Goal: Information Seeking & Learning: Compare options

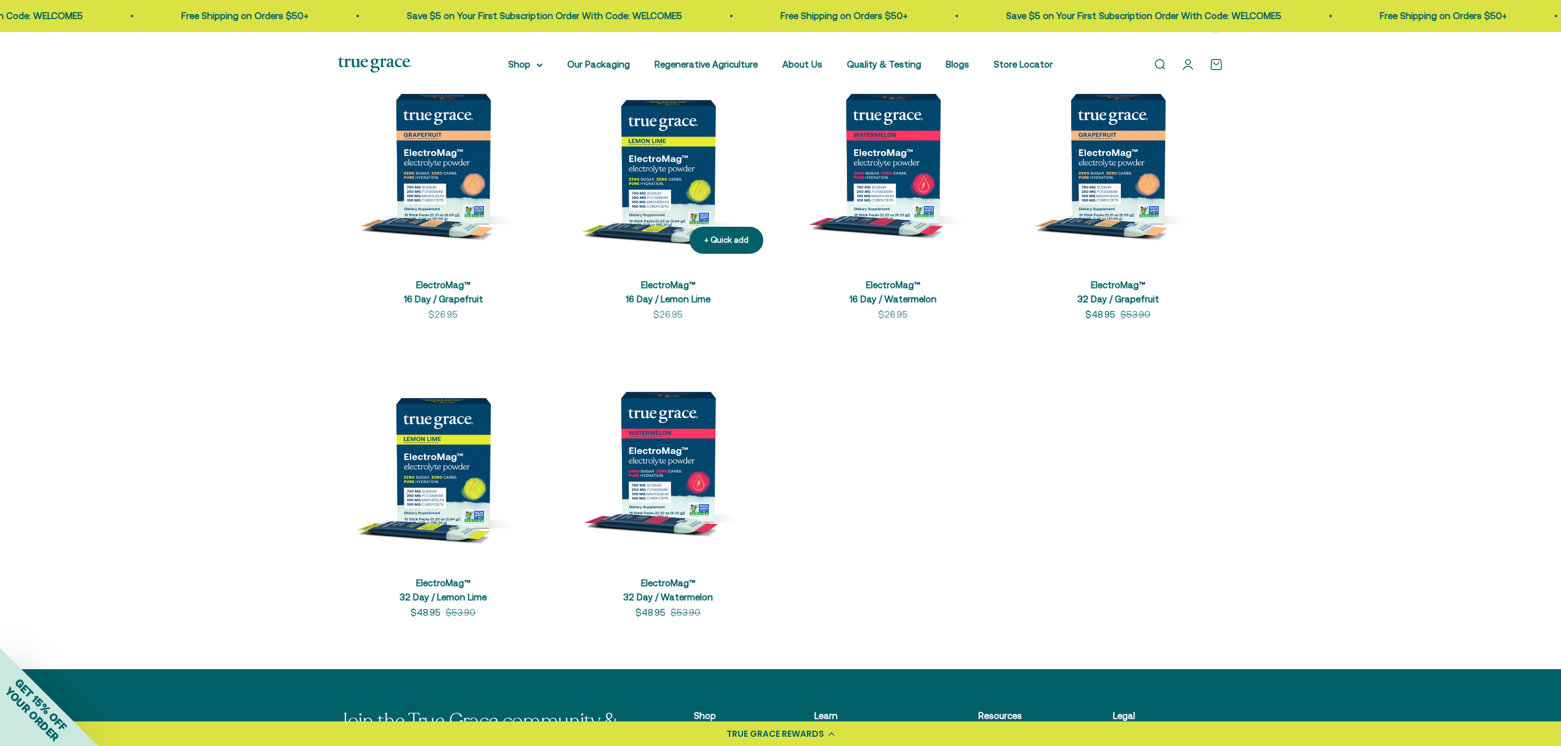
scroll to position [246, 0]
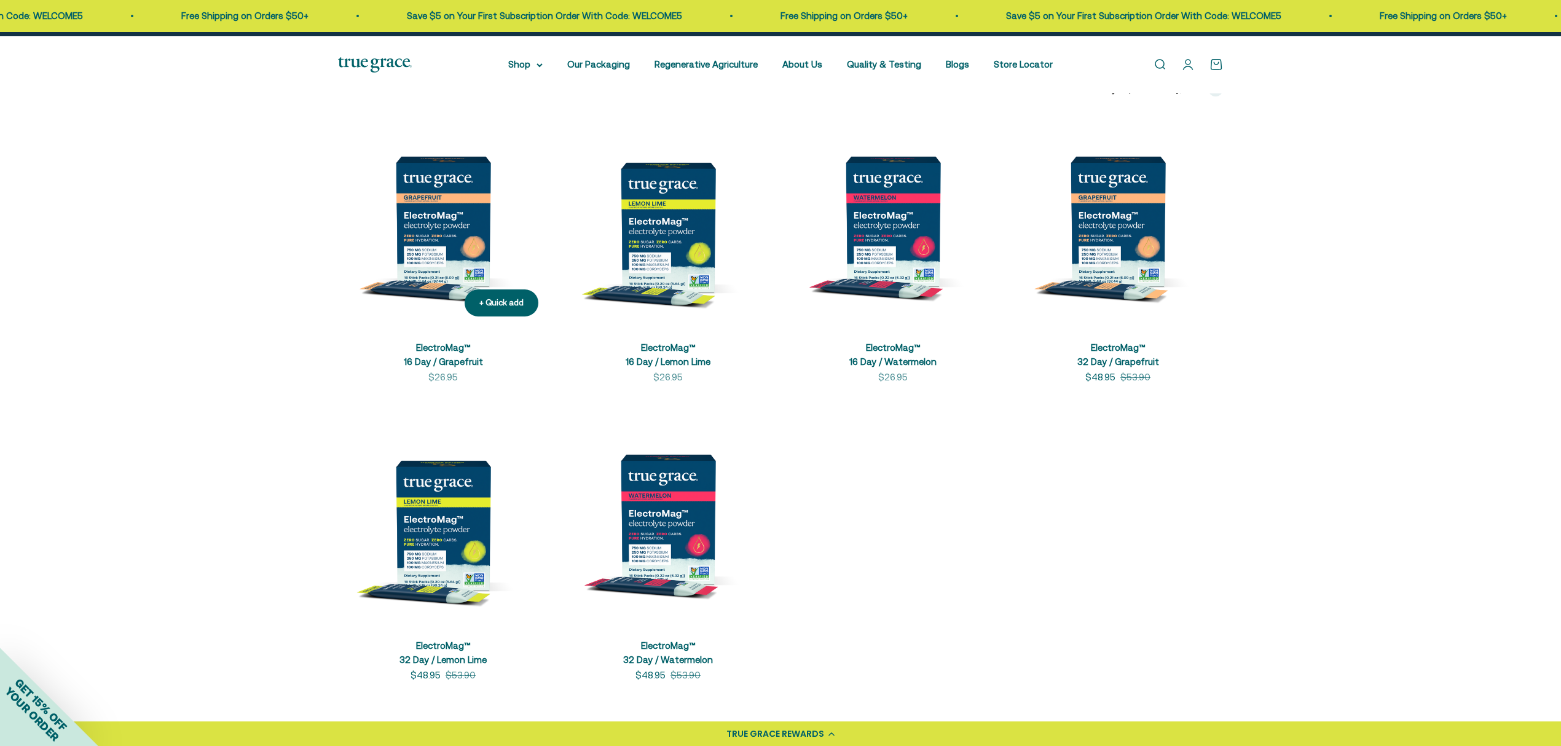
click at [441, 267] on img at bounding box center [443, 221] width 210 height 210
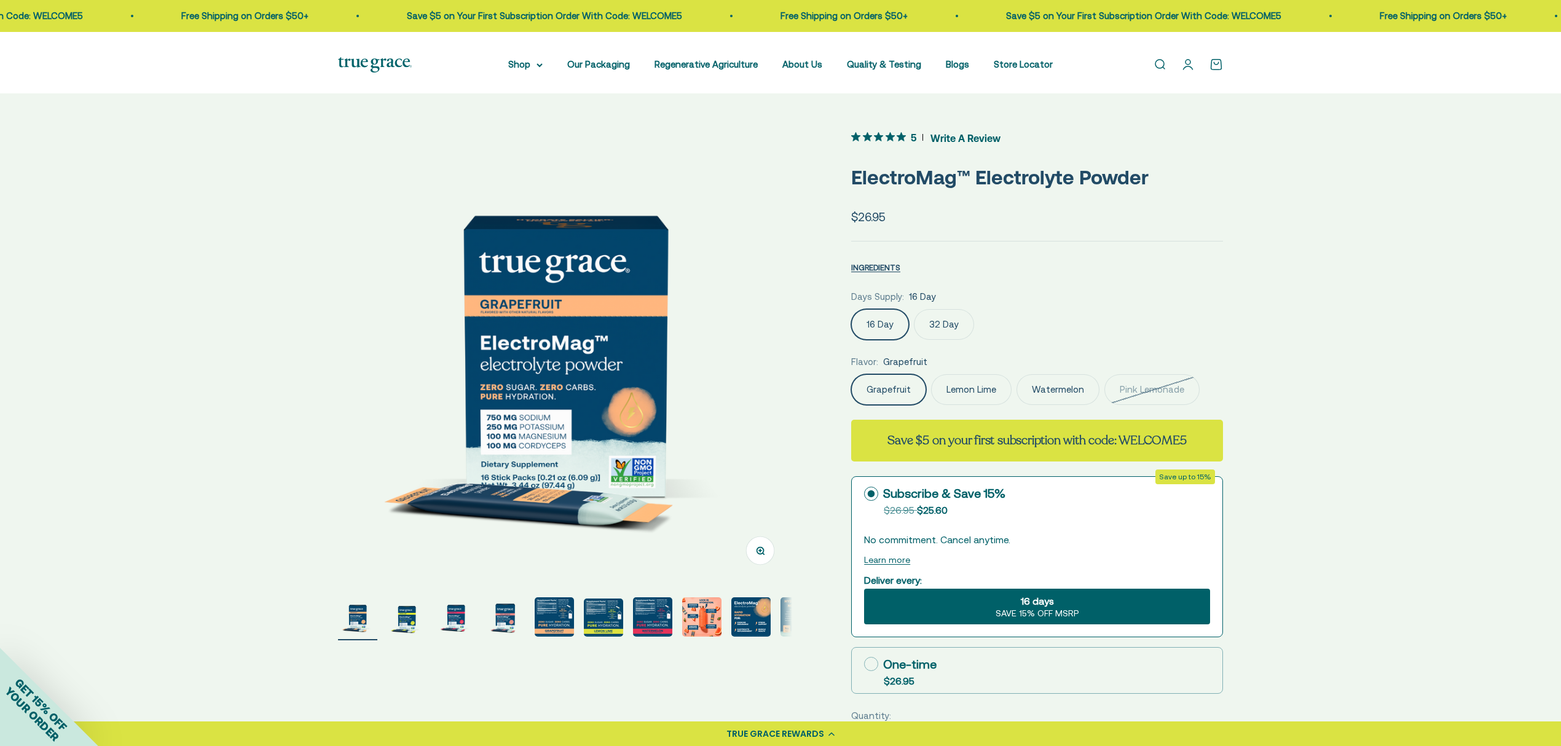
click at [999, 405] on label "Lemon Lime" at bounding box center [971, 389] width 81 height 31
click at [851, 374] on input "Lemon Lime" at bounding box center [851, 374] width 1 height 1
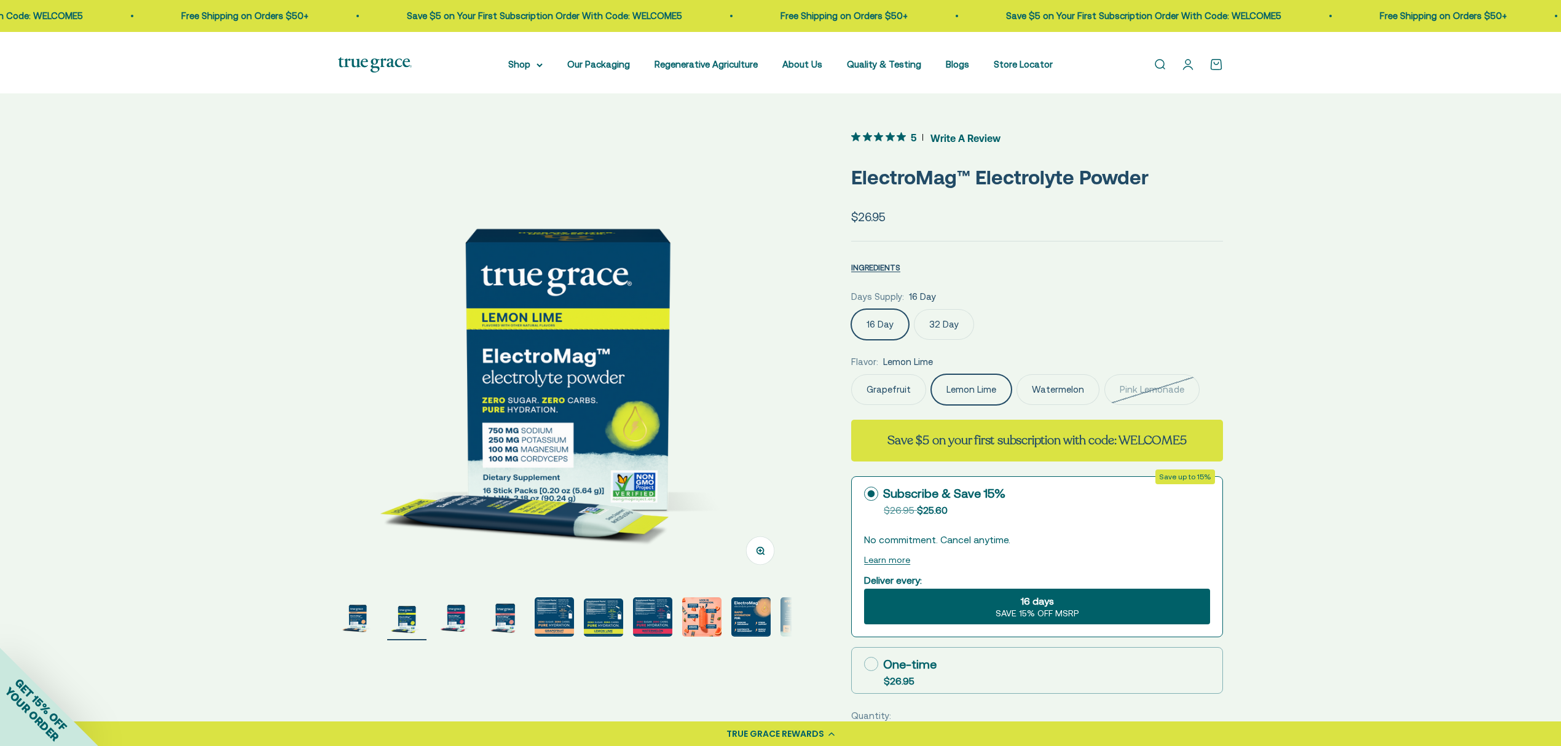
click at [1085, 405] on label "Watermelon" at bounding box center [1058, 389] width 83 height 31
click at [851, 374] on input "Watermelon" at bounding box center [851, 374] width 1 height 1
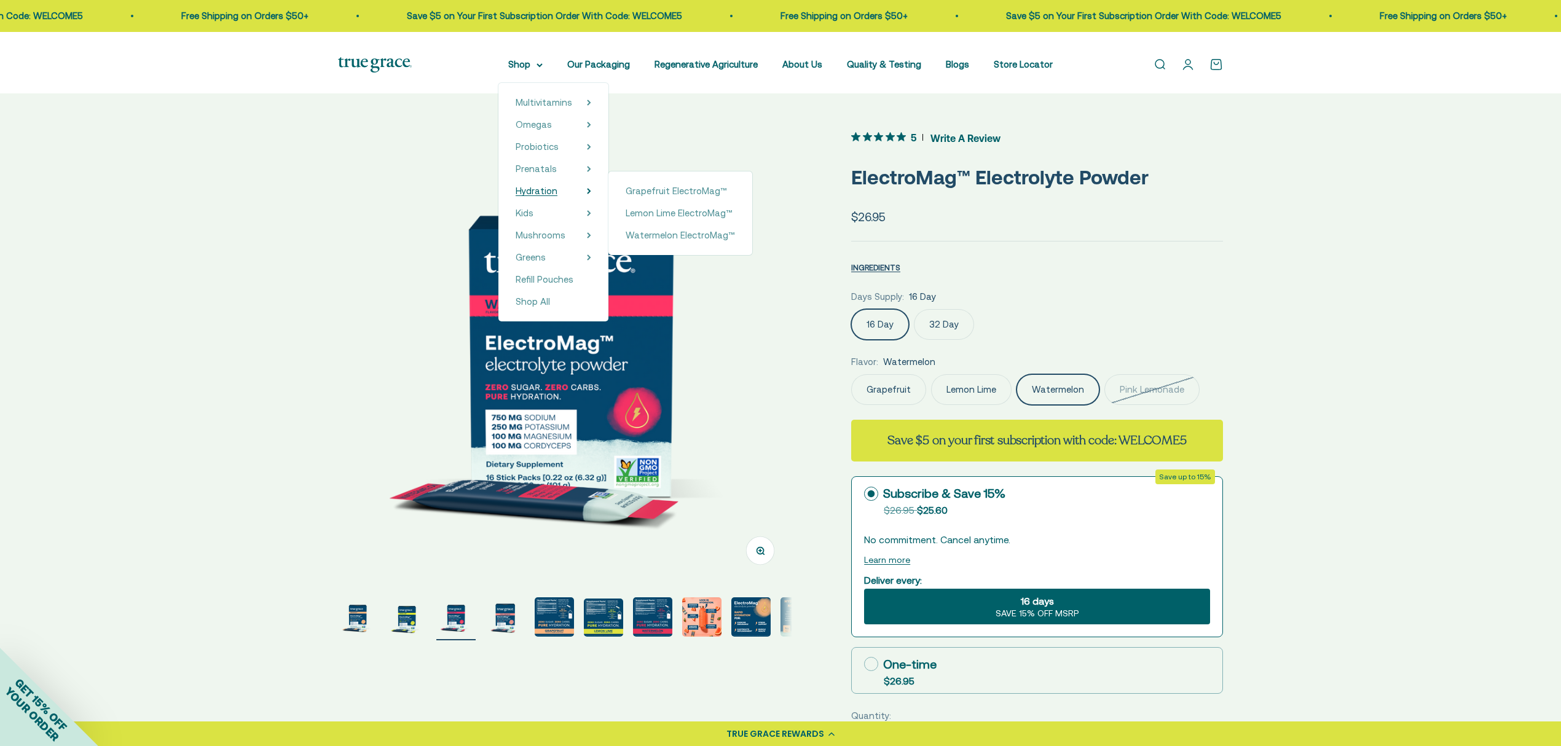
click at [516, 196] on span "Hydration" at bounding box center [537, 191] width 42 height 10
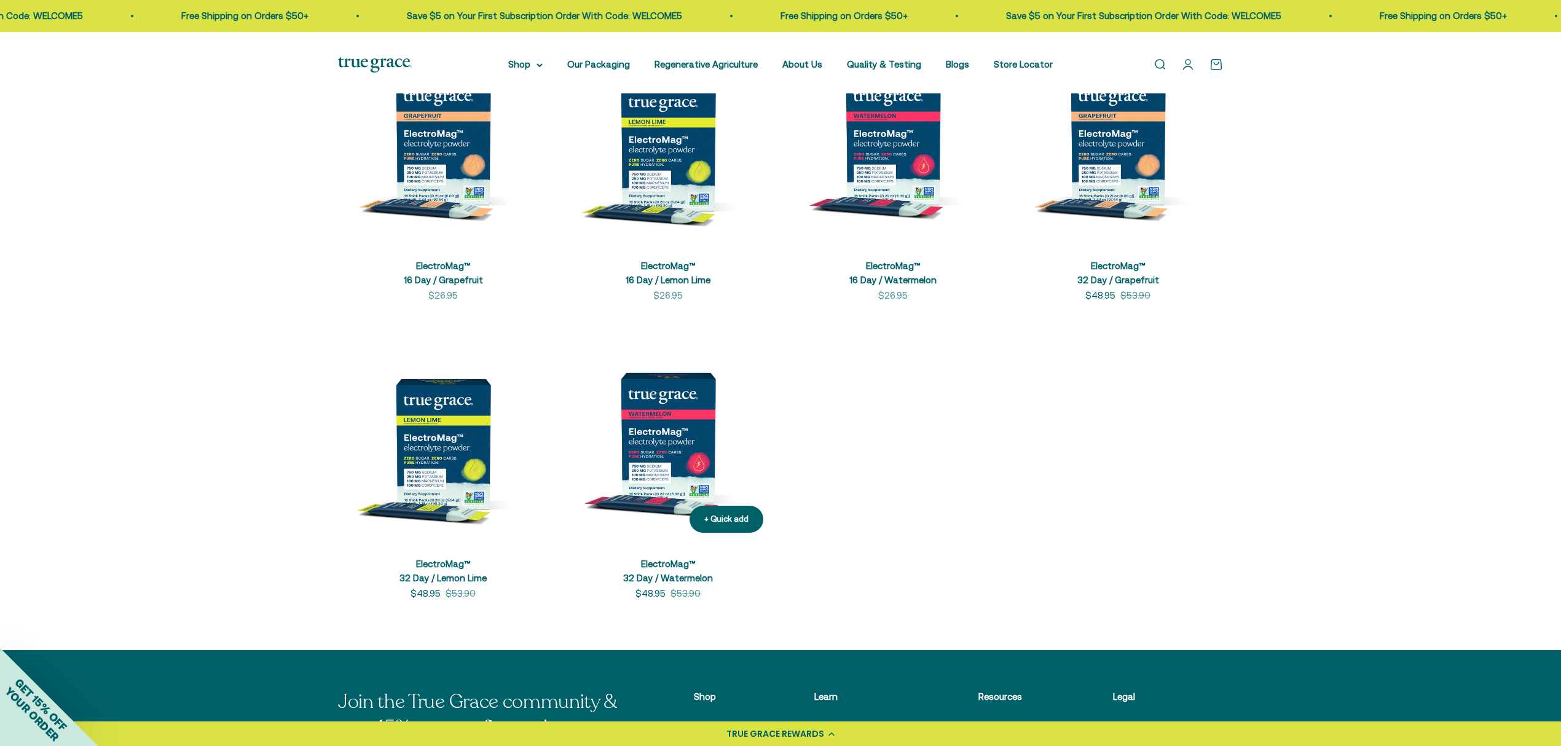
click at [648, 463] on img at bounding box center [668, 438] width 210 height 210
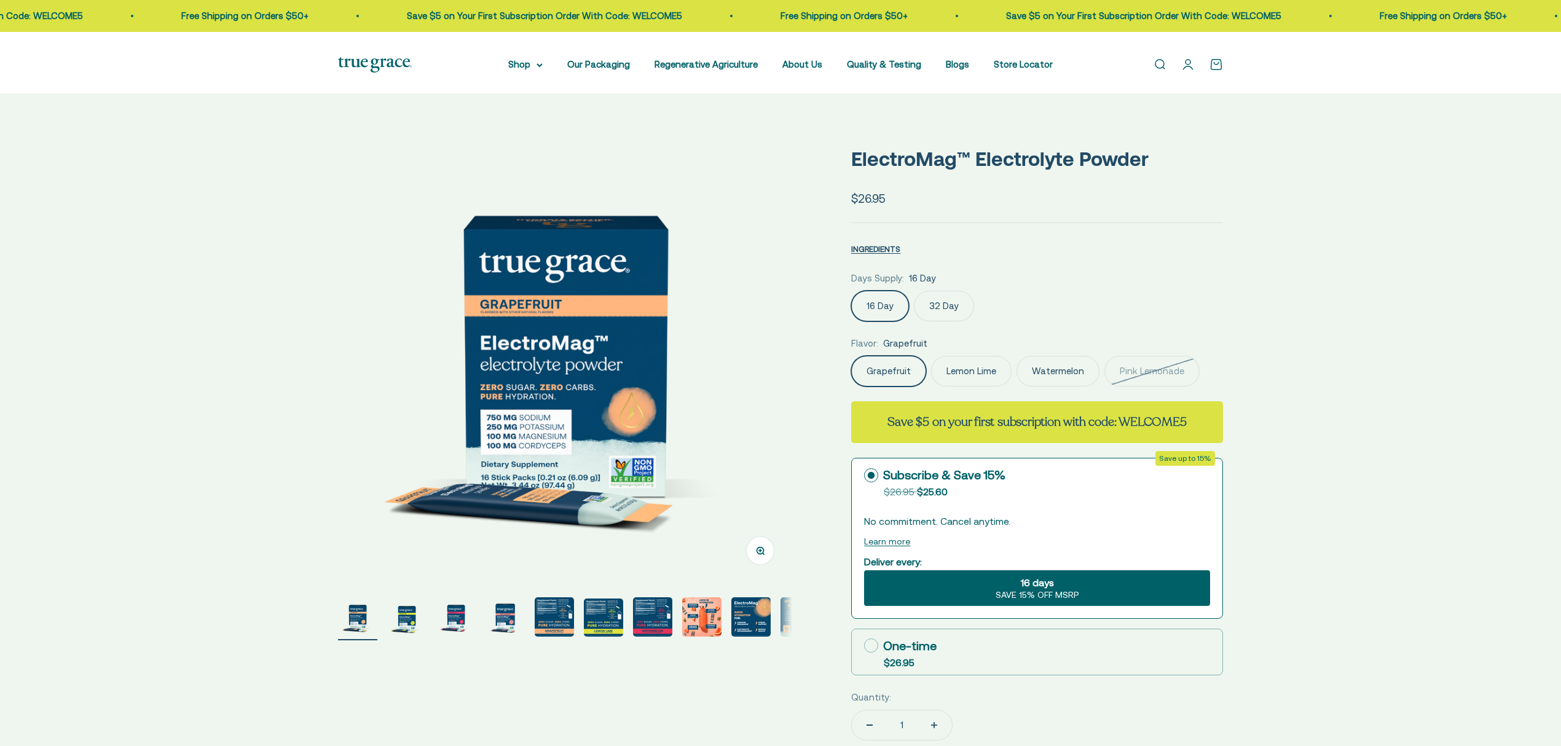
click at [1090, 387] on label "Watermelon" at bounding box center [1058, 371] width 83 height 31
click at [851, 356] on input "Watermelon" at bounding box center [851, 355] width 1 height 1
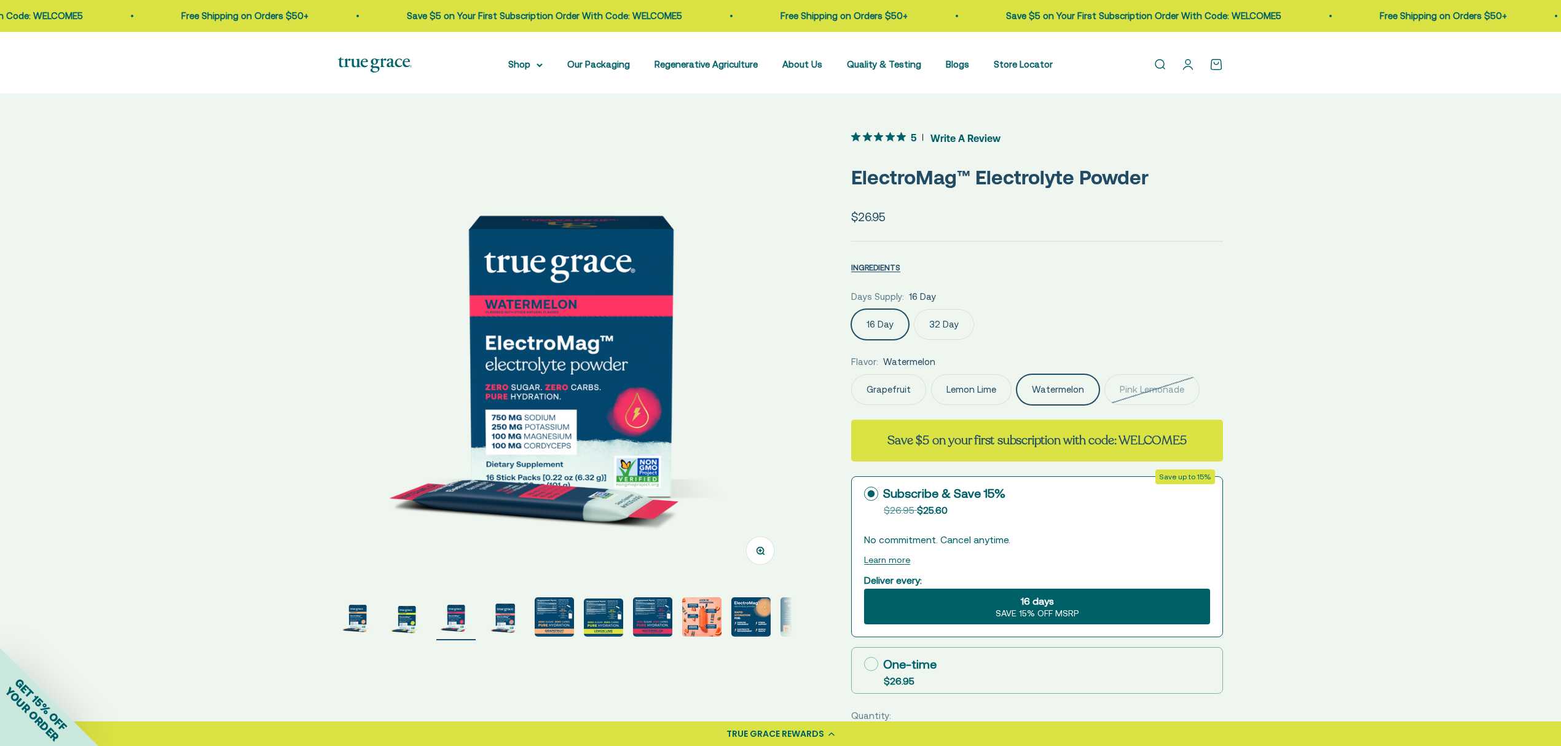
click at [974, 304] on div "Days Supply: 16 Day" at bounding box center [1037, 296] width 372 height 15
click at [951, 340] on label "32 Day" at bounding box center [944, 324] width 60 height 31
click at [851, 309] on input "32 Day" at bounding box center [851, 309] width 1 height 1
click at [335, 258] on div "Zoom Go to item 1 Go to item 2 Go to item 3 Go to item 4 Go to item 5 Go to ite…" at bounding box center [780, 620] width 1561 height 1063
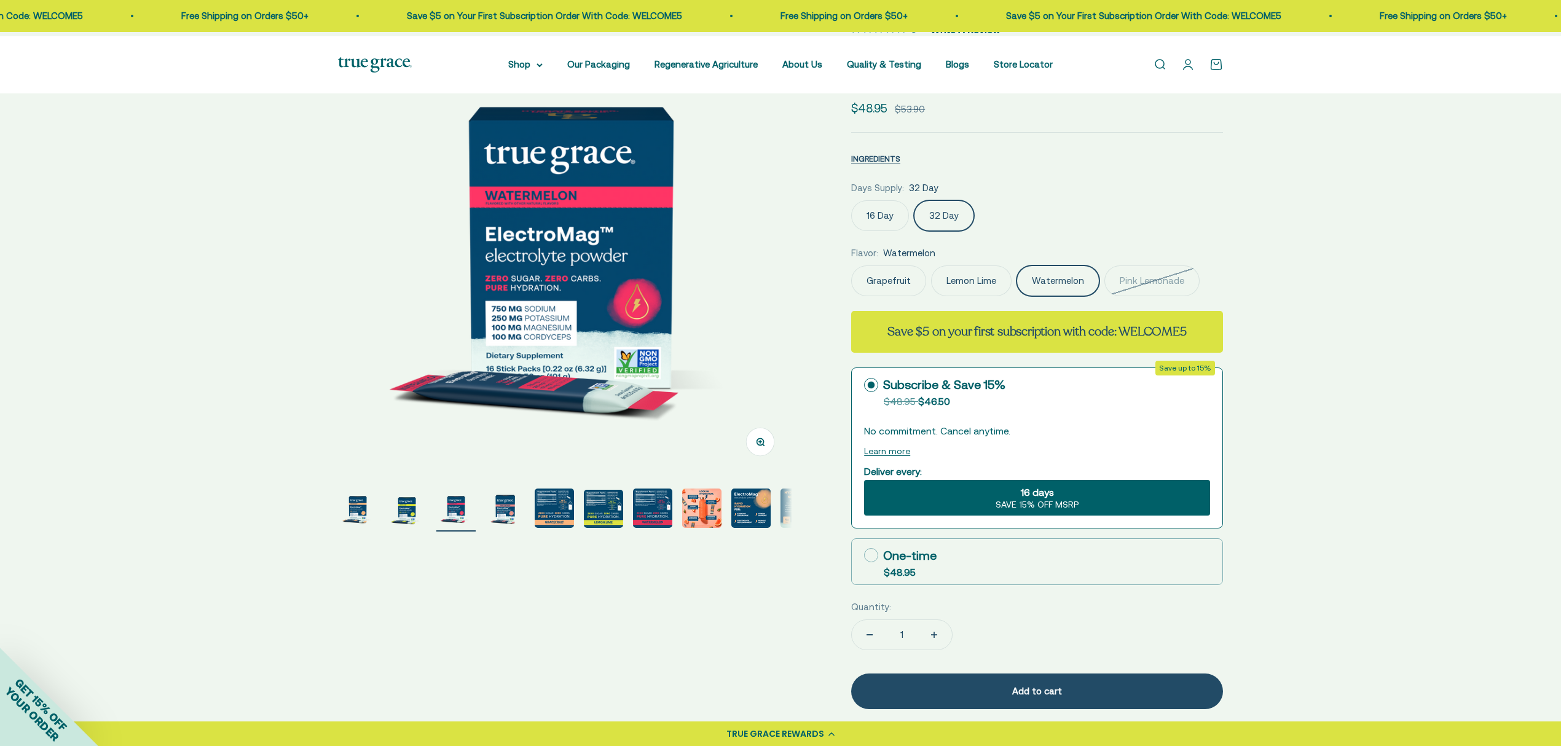
scroll to position [82, 0]
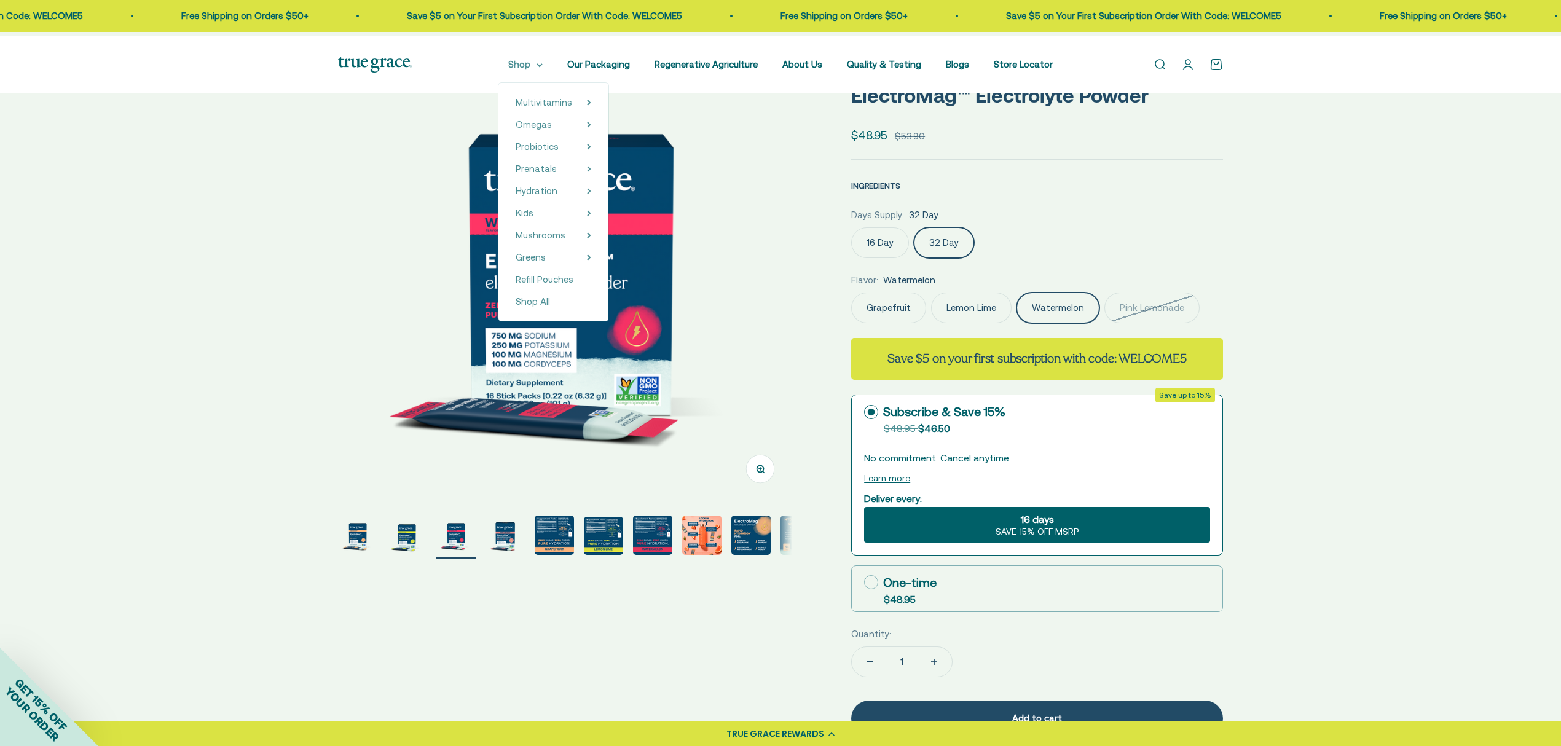
click at [508, 61] on summary "Shop" at bounding box center [525, 64] width 34 height 15
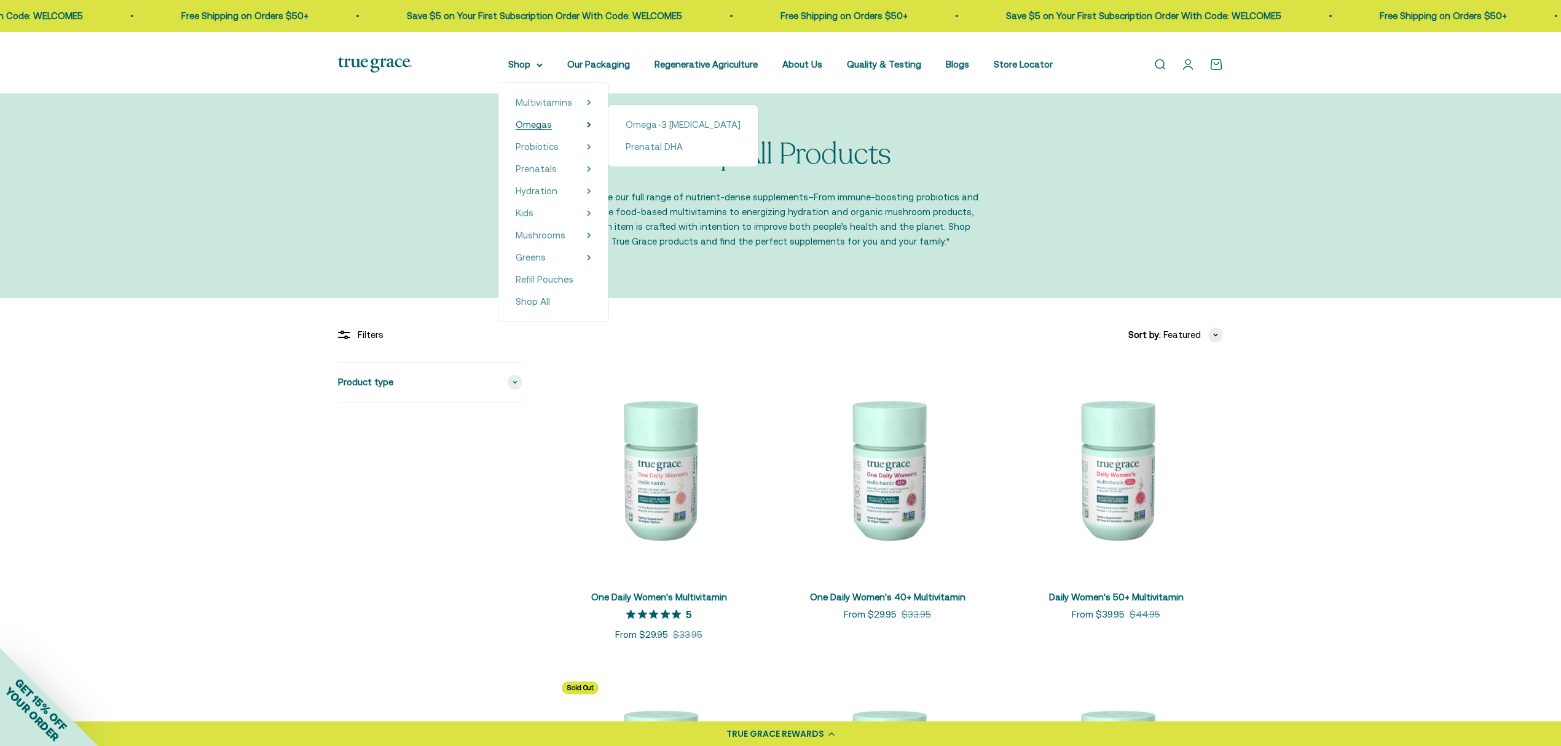
click at [516, 130] on span "Omegas" at bounding box center [534, 124] width 36 height 10
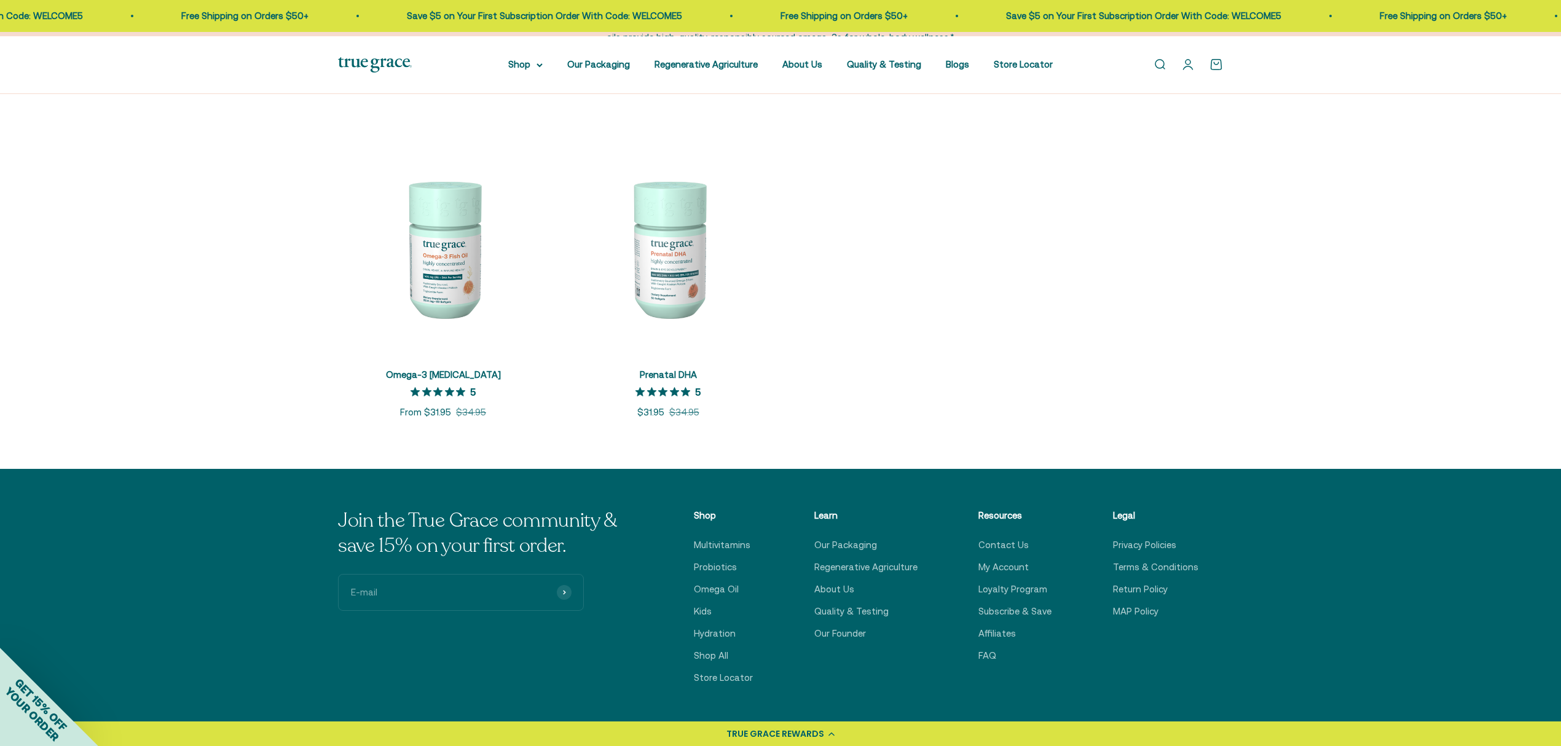
scroll to position [328, 0]
